Goal: Task Accomplishment & Management: Use online tool/utility

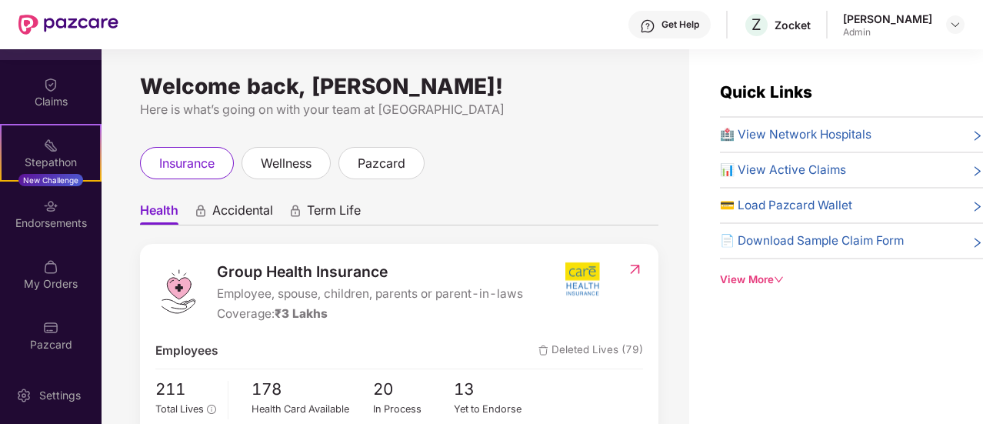
scroll to position [49, 0]
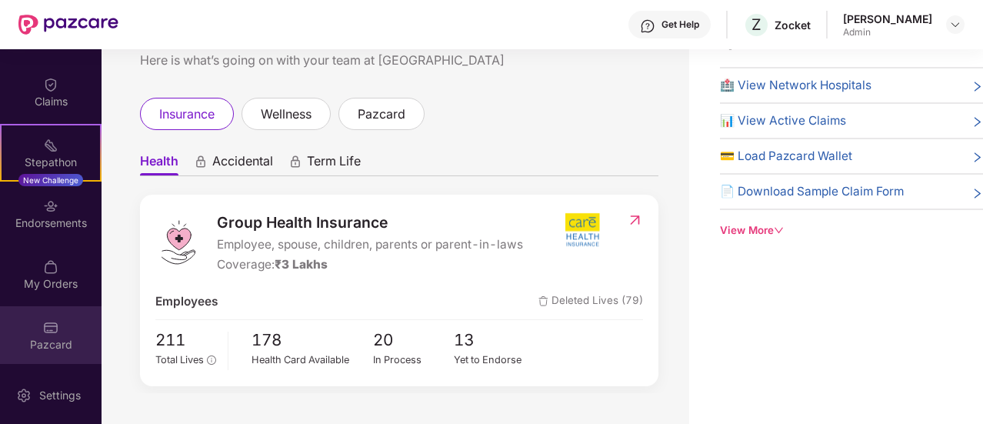
click at [39, 331] on div "Pazcard" at bounding box center [51, 335] width 102 height 58
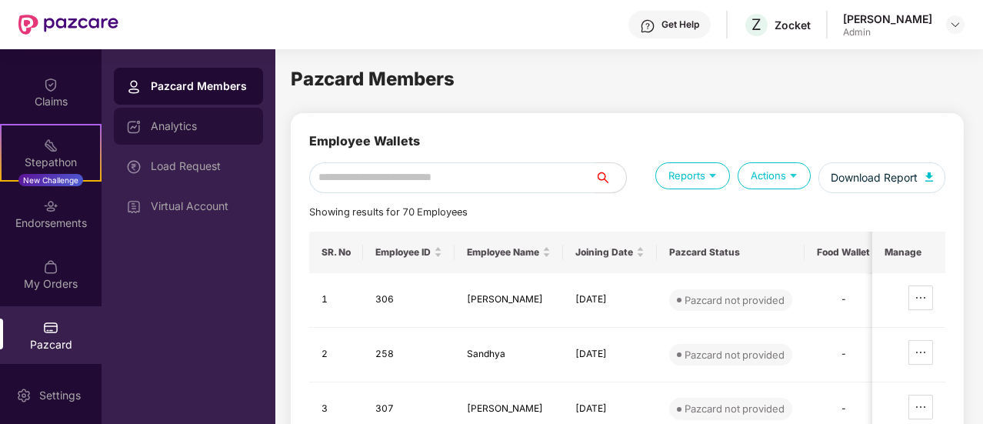
click at [242, 125] on div "Analytics" at bounding box center [201, 126] width 100 height 12
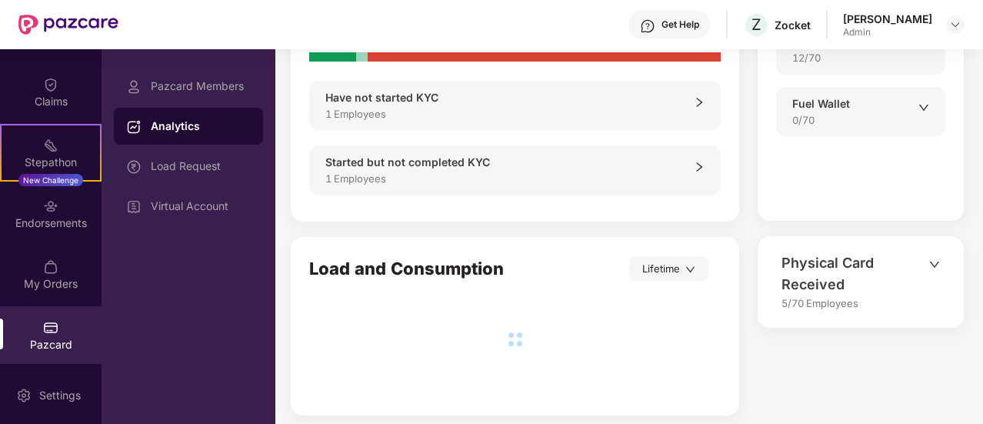
scroll to position [145, 0]
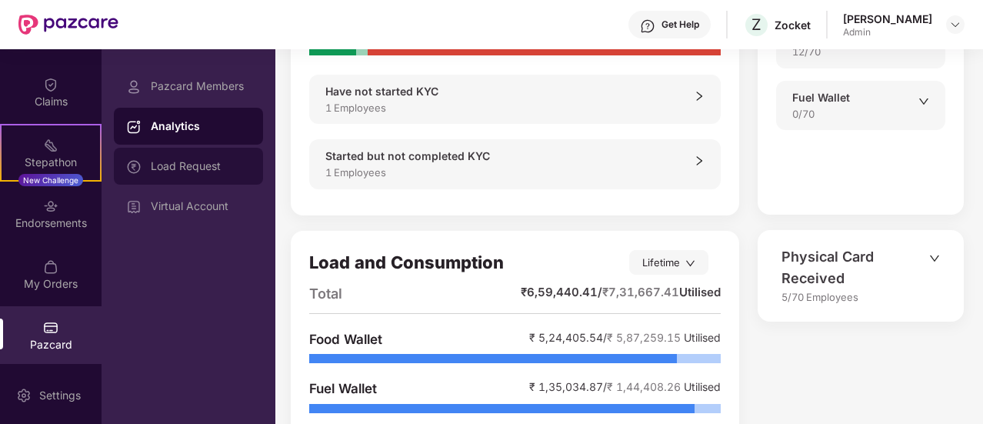
click at [206, 165] on div "Load Request" at bounding box center [201, 166] width 100 height 12
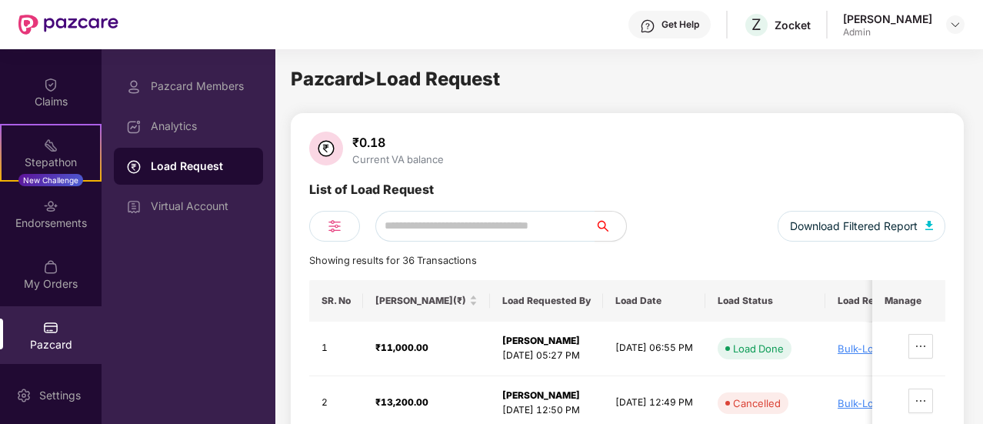
click at [378, 138] on div "₹0.18" at bounding box center [398, 142] width 98 height 15
click at [501, 158] on div "₹0.18 Current VA balance" at bounding box center [627, 150] width 636 height 37
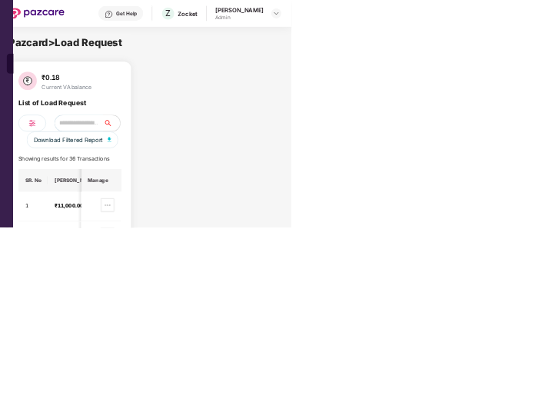
scroll to position [186, 0]
